Goal: Information Seeking & Learning: Find specific page/section

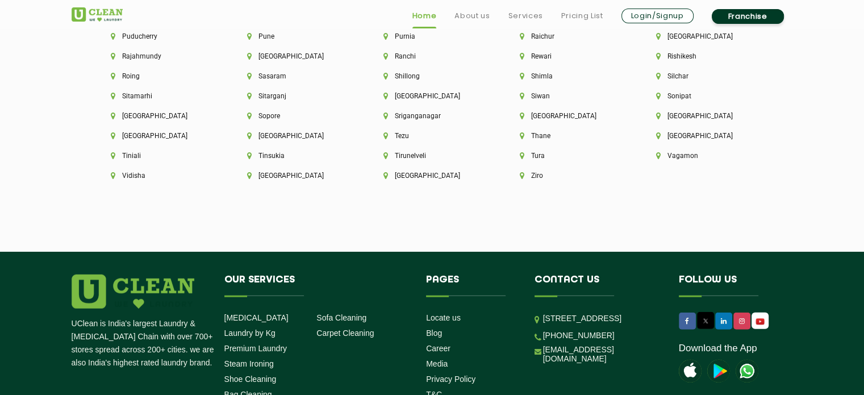
scroll to position [3255, 0]
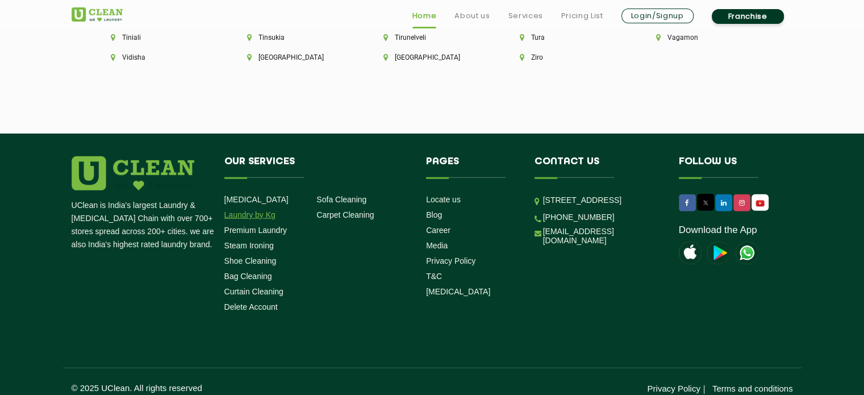
click at [245, 210] on link "Laundry by Kg" at bounding box center [249, 214] width 51 height 9
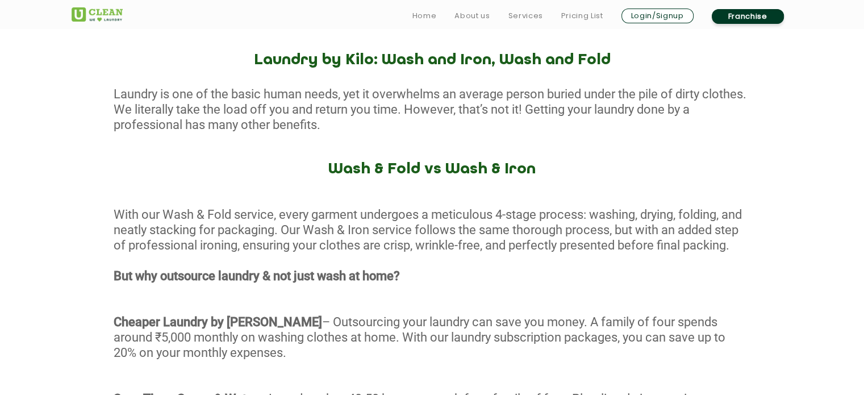
scroll to position [442, 0]
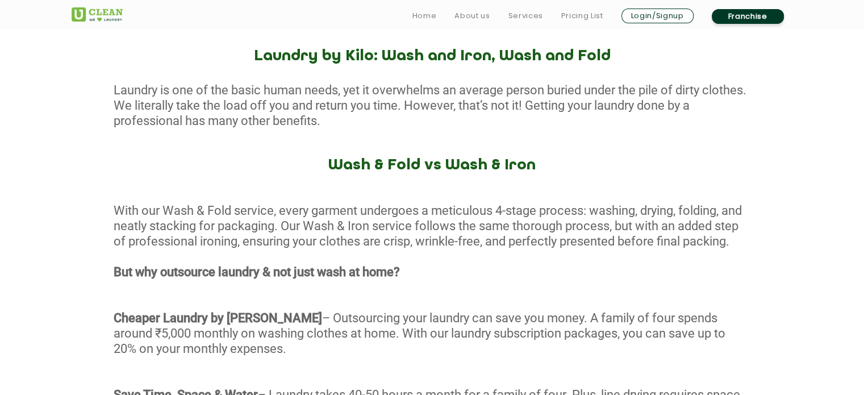
click at [719, 15] on link "Franchise" at bounding box center [748, 16] width 72 height 15
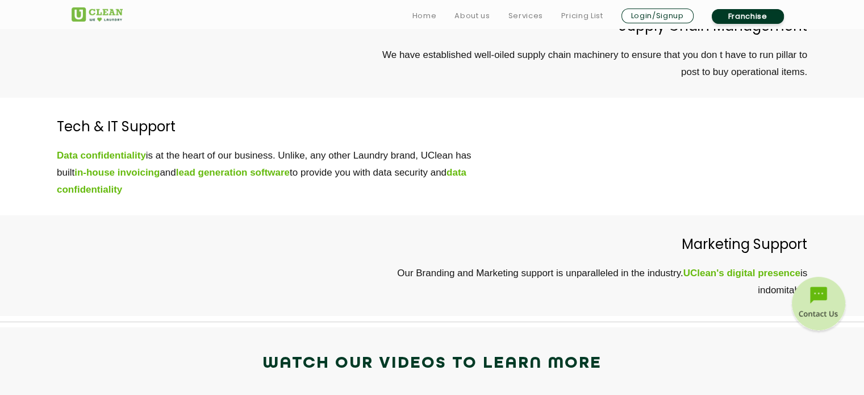
scroll to position [3906, 0]
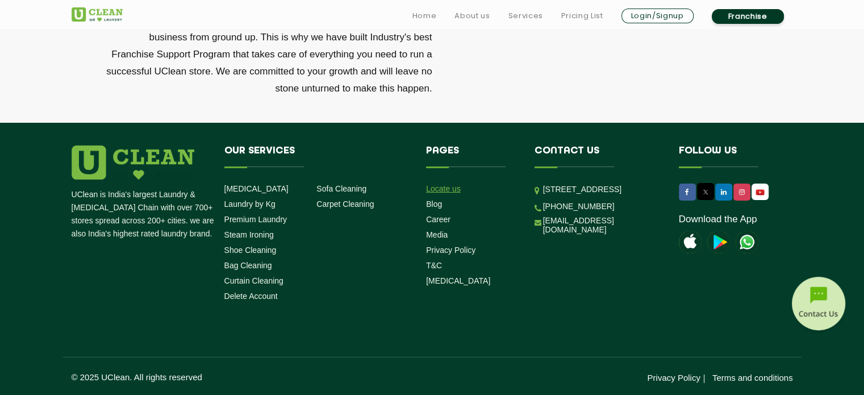
click at [429, 187] on link "Locate us" at bounding box center [443, 188] width 35 height 9
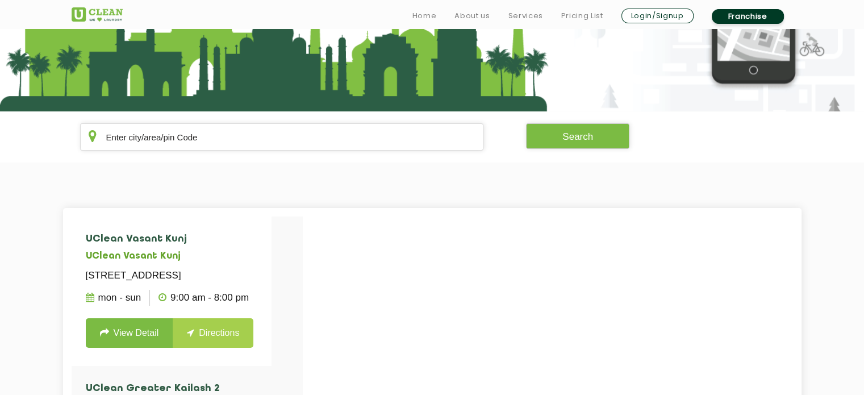
scroll to position [149, 0]
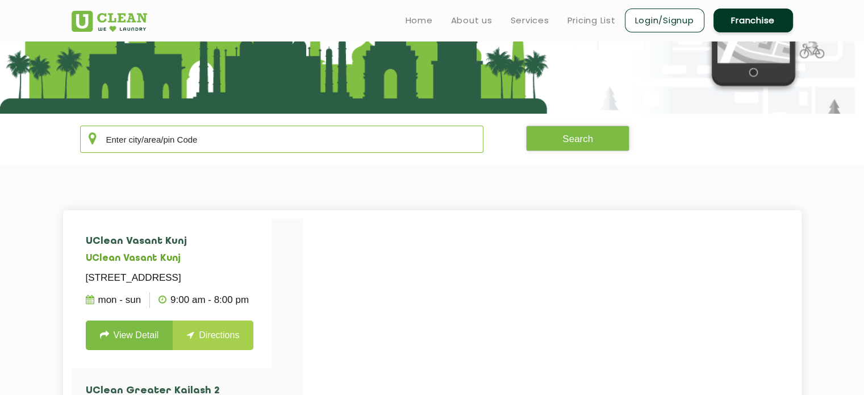
click at [338, 131] on input "text" at bounding box center [282, 139] width 404 height 27
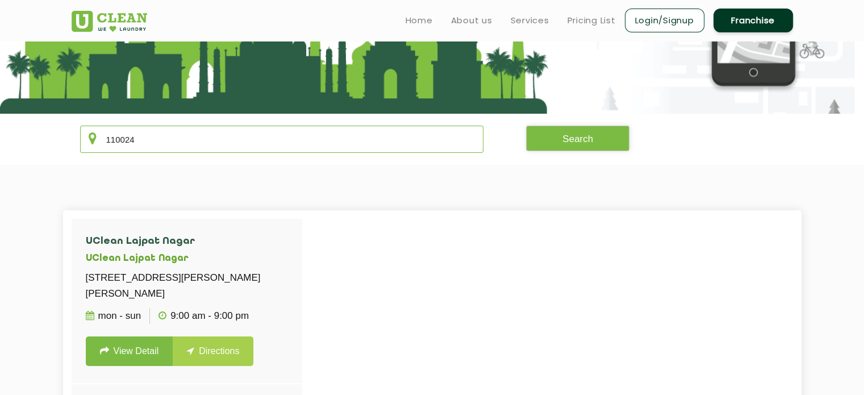
type input "110024"
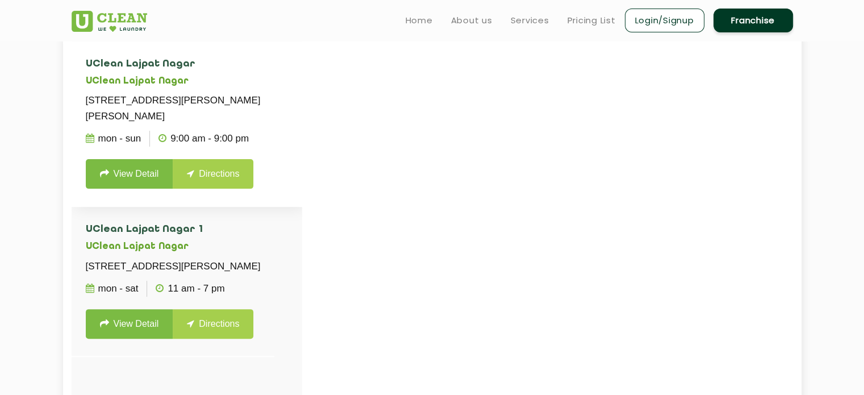
scroll to position [293, 0]
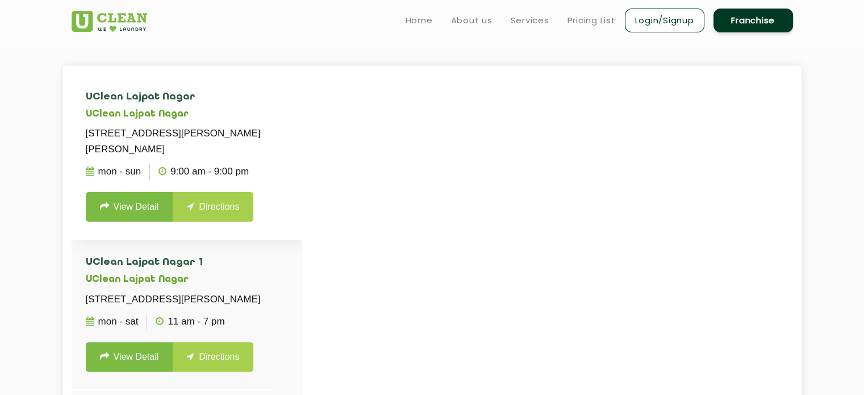
click at [110, 222] on link "View Detail" at bounding box center [130, 207] width 88 height 30
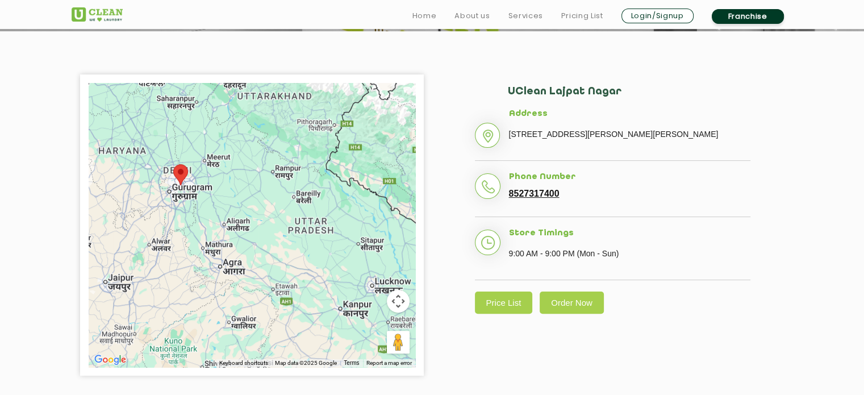
scroll to position [235, 0]
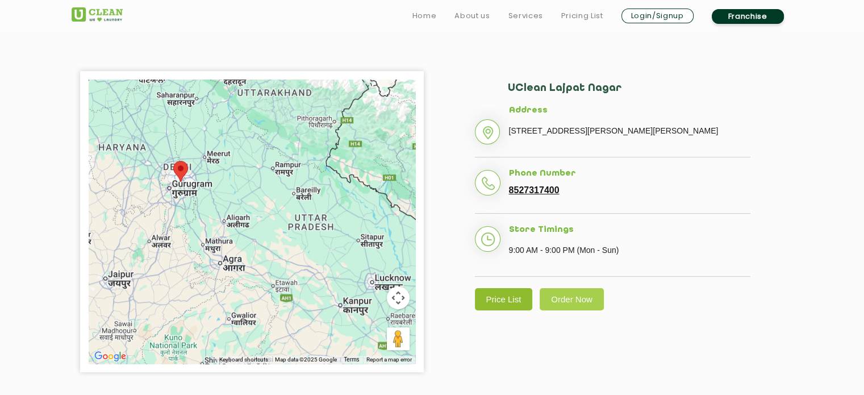
click at [528, 310] on link "Price List" at bounding box center [504, 299] width 58 height 22
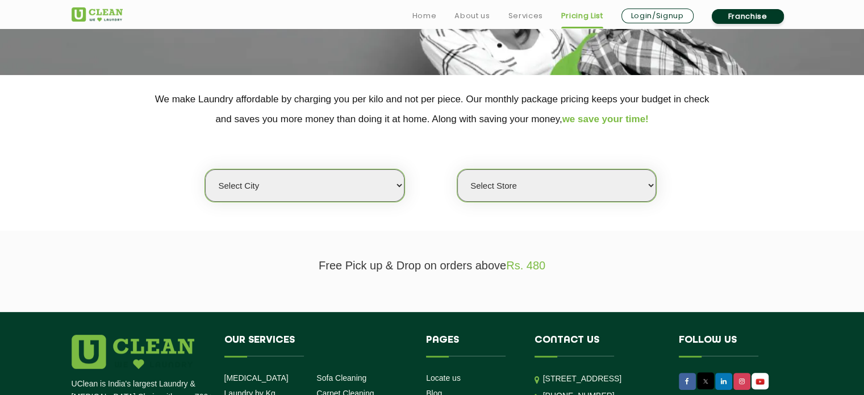
scroll to position [188, 0]
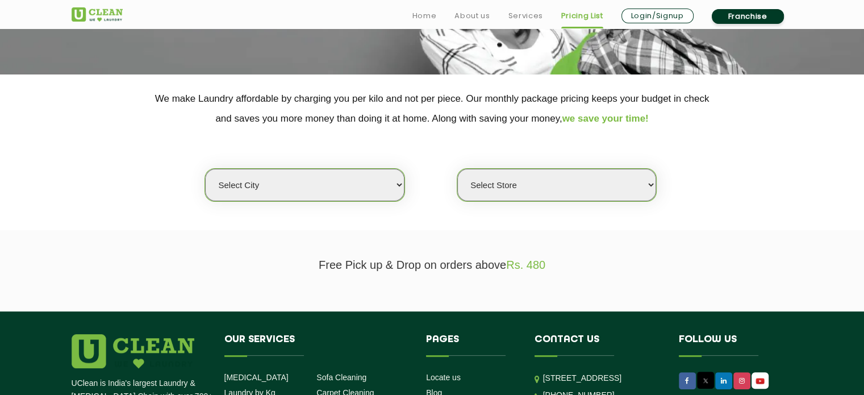
click at [391, 182] on select "Select city [GEOGRAPHIC_DATA] [GEOGRAPHIC_DATA] [GEOGRAPHIC_DATA] [GEOGRAPHIC_D…" at bounding box center [304, 185] width 199 height 32
select select "1"
click at [205, 169] on select "Select city [GEOGRAPHIC_DATA] [GEOGRAPHIC_DATA] [GEOGRAPHIC_DATA] [GEOGRAPHIC_D…" at bounding box center [304, 185] width 199 height 32
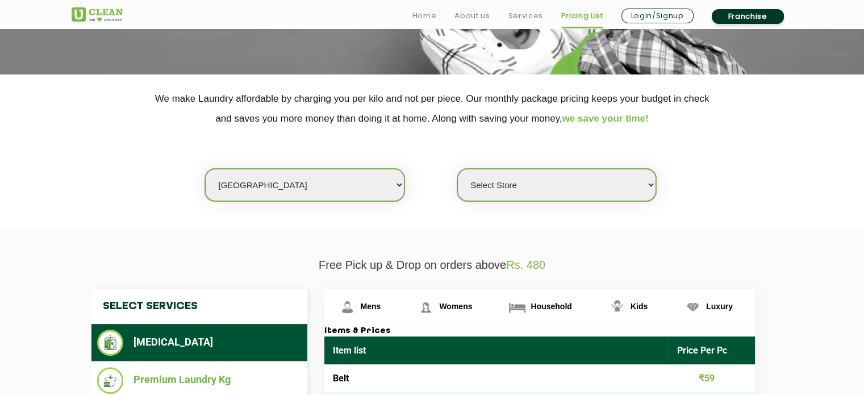
click at [542, 202] on section "We make Laundry affordable by charging you per kilo and not per piece. Our mont…" at bounding box center [432, 152] width 864 height 156
click at [523, 178] on select "Select Store [GEOGRAPHIC_DATA] [GEOGRAPHIC_DATA] 2 [GEOGRAPHIC_DATA] [PERSON_NA…" at bounding box center [556, 185] width 199 height 32
select select "407"
click at [457, 169] on select "Select Store [GEOGRAPHIC_DATA] [GEOGRAPHIC_DATA] 2 [GEOGRAPHIC_DATA] [PERSON_NA…" at bounding box center [556, 185] width 199 height 32
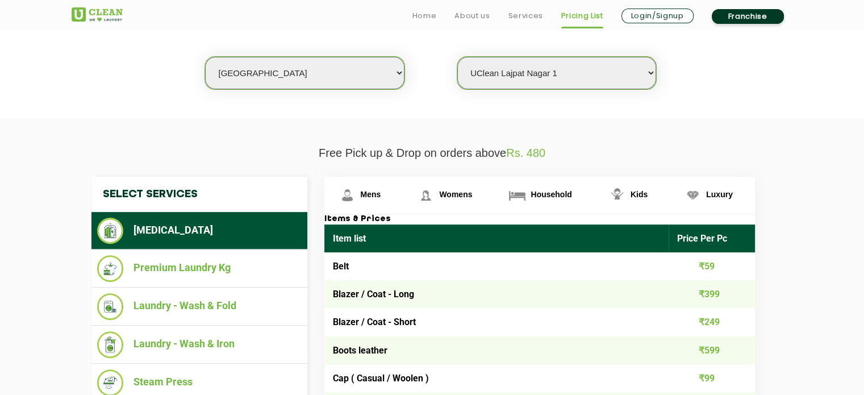
scroll to position [339, 0]
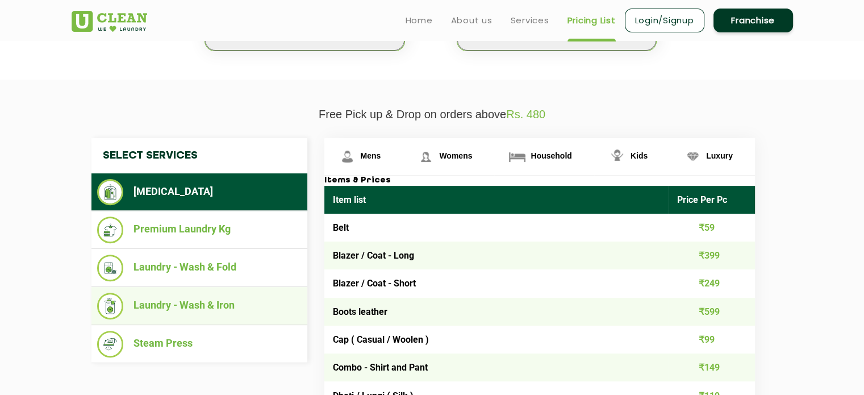
click at [219, 304] on li "Laundry - Wash & Iron" at bounding box center [199, 306] width 205 height 27
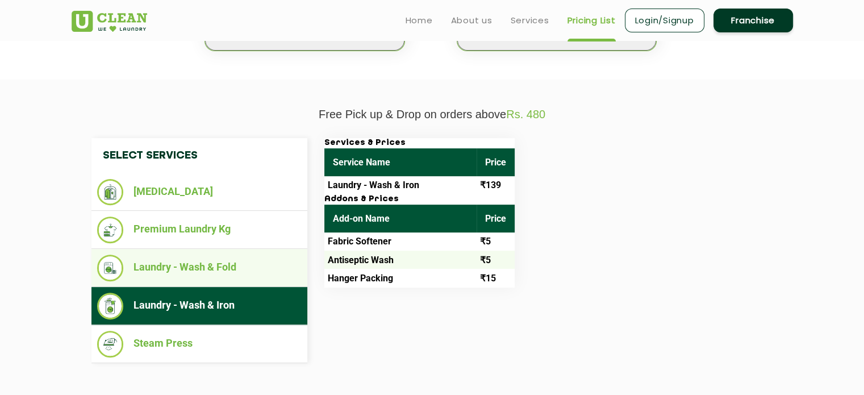
click at [191, 259] on li "Laundry - Wash & Fold" at bounding box center [199, 268] width 205 height 27
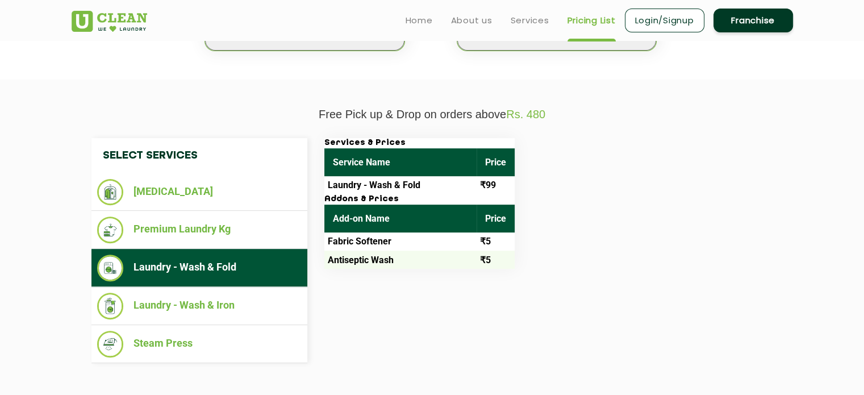
scroll to position [341, 0]
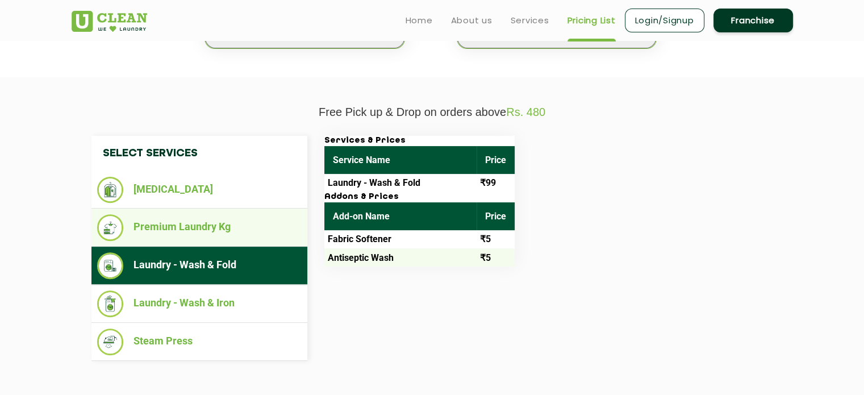
click at [187, 240] on li "Premium Laundry Kg" at bounding box center [199, 227] width 205 height 27
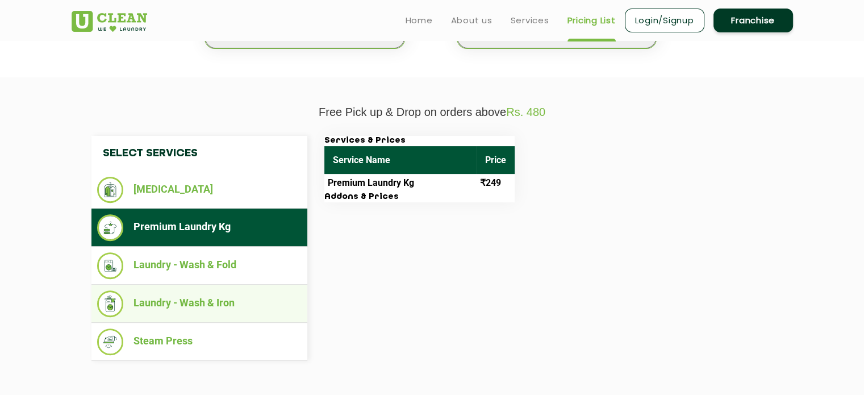
click at [209, 299] on li "Laundry - Wash & Iron" at bounding box center [199, 303] width 205 height 27
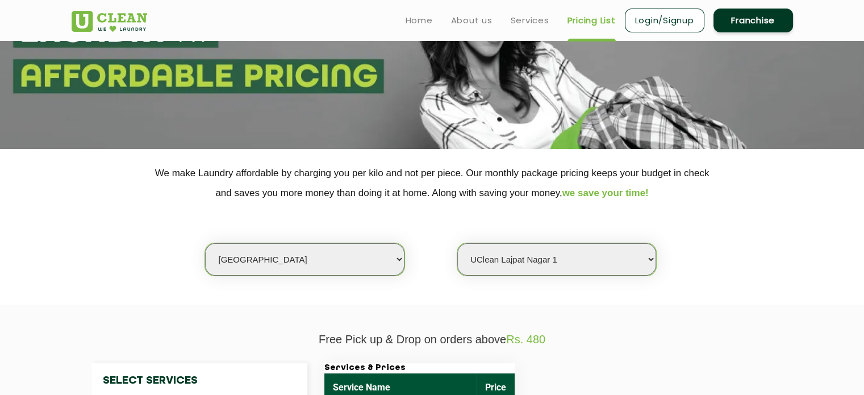
scroll to position [114, 0]
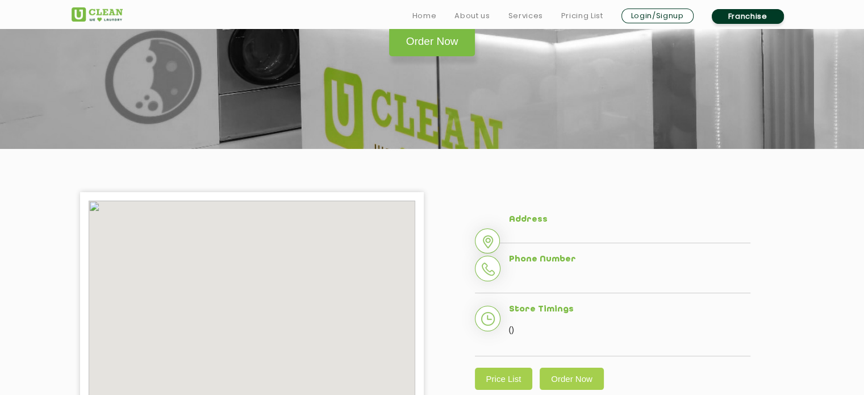
scroll to position [235, 0]
